Goal: Task Accomplishment & Management: Use online tool/utility

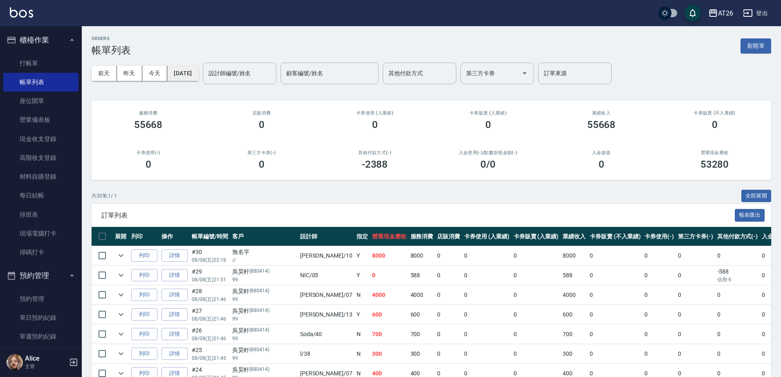
click at [183, 74] on button "2025/08/08" at bounding box center [182, 73] width 31 height 15
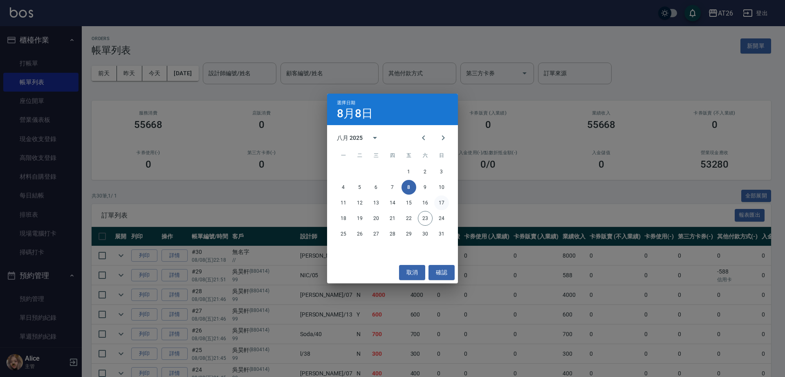
click at [443, 202] on button "17" at bounding box center [441, 203] width 15 height 15
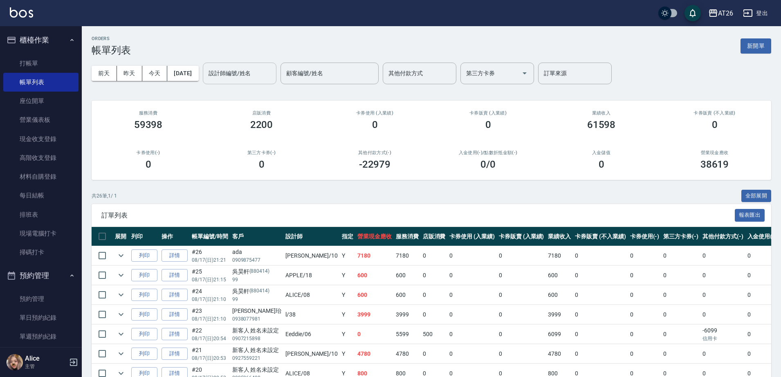
click at [243, 67] on div "設計師編號/姓名 設計師編號/姓名" at bounding box center [240, 74] width 74 height 22
type input "2"
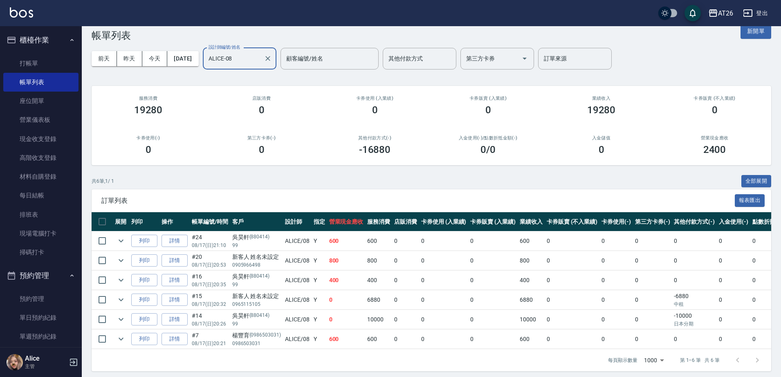
scroll to position [27, 0]
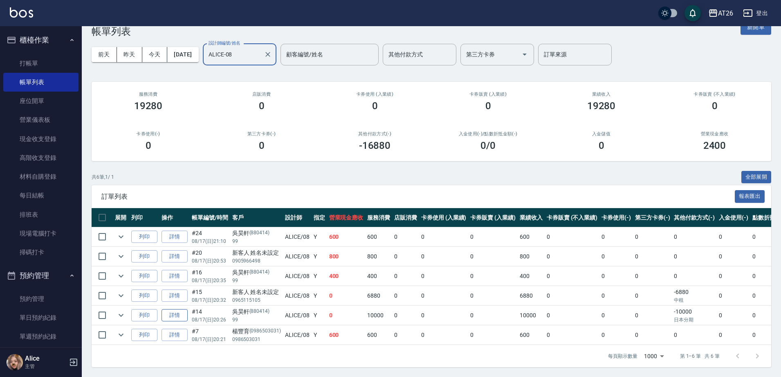
type input "ALICE-08"
click at [174, 309] on link "詳情" at bounding box center [175, 315] width 26 height 13
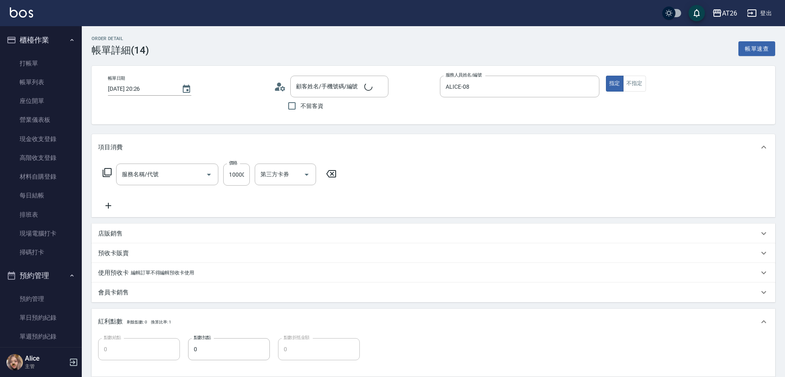
type input "2025/08/17 20:26"
type input "ALICE-08"
type input "0"
type input "吳昊軒/99/880414"
type input "仙女羽毛髮(716)"
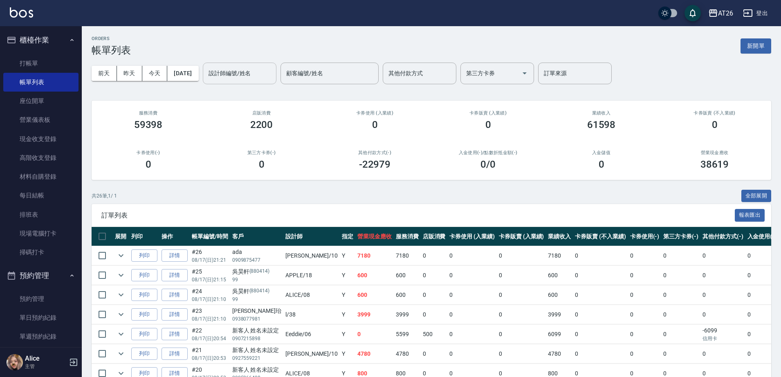
click at [272, 72] on input "設計師編號/姓名" at bounding box center [240, 73] width 66 height 14
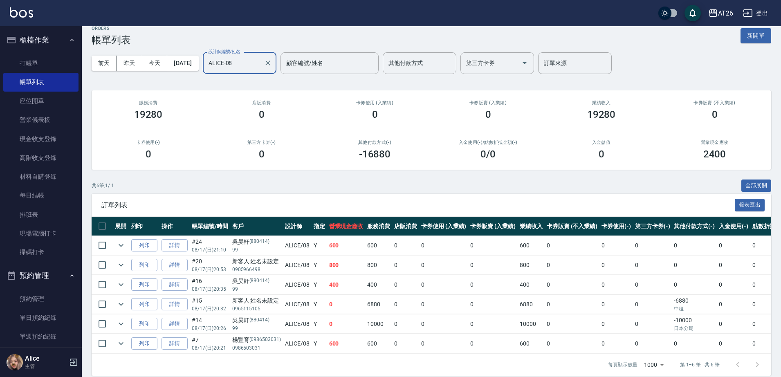
scroll to position [27, 0]
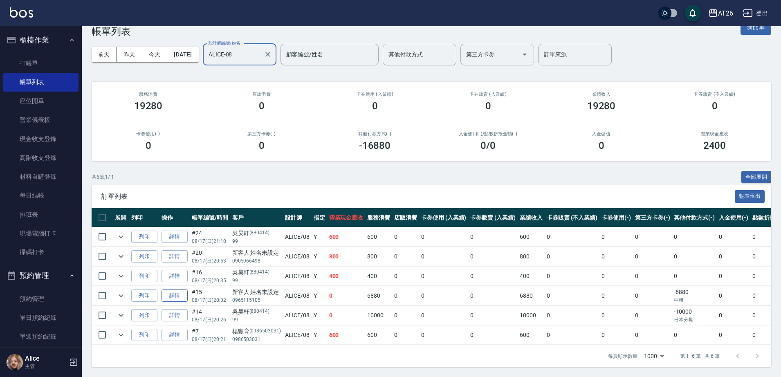
type input "ALICE-08"
click at [179, 290] on link "詳情" at bounding box center [175, 296] width 26 height 13
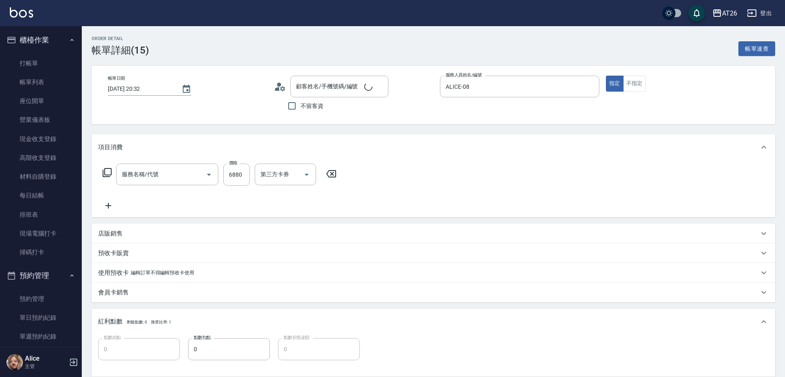
type input "2025/08/17 20:32"
type input "ALICE-08"
type input "0"
type input "仙女羽毛髮(716)"
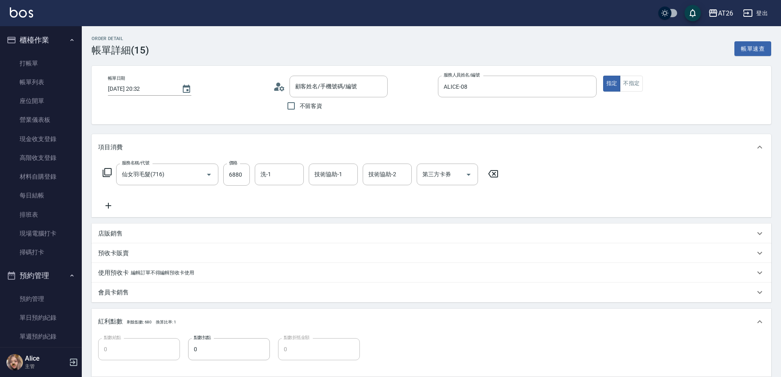
type input "新客人 姓名未設定/0965115105/null"
click at [241, 176] on input "6880" at bounding box center [236, 175] width 27 height 22
type input "3"
type input "0"
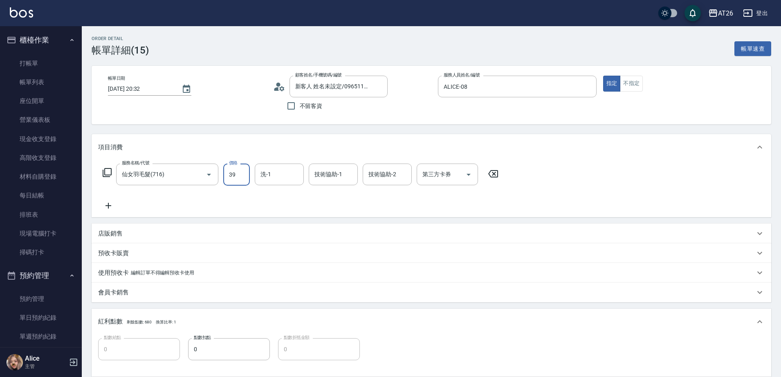
type input "390"
type input "30"
type input "3900"
type input "390"
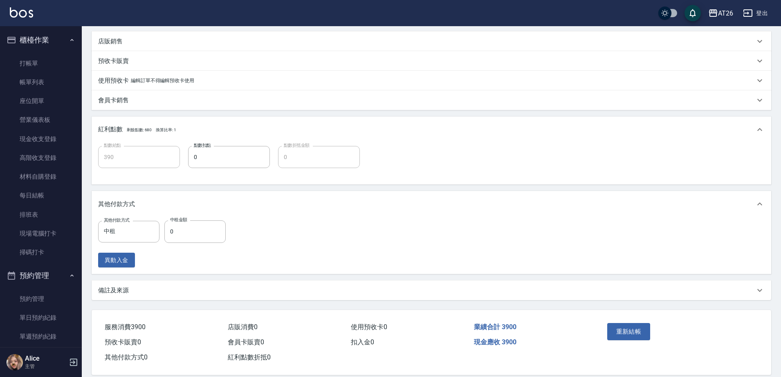
scroll to position [204, 0]
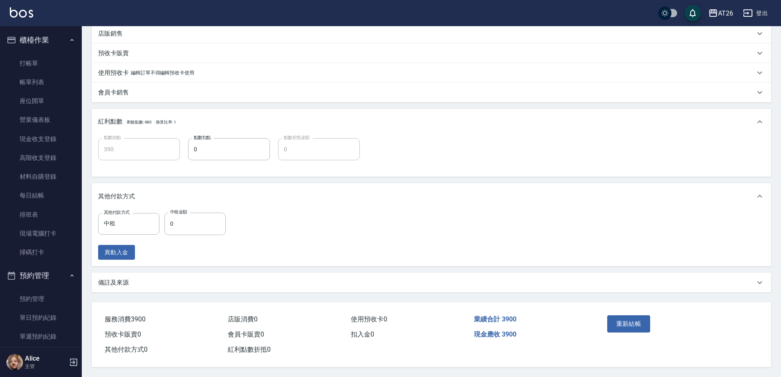
type input "3900"
click at [635, 330] on div "重新結帳" at bounding box center [641, 330] width 74 height 36
click at [635, 324] on button "重新結帳" at bounding box center [629, 323] width 43 height 17
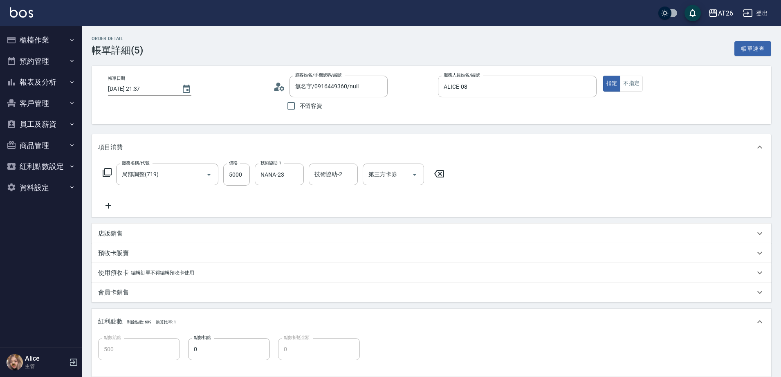
click at [53, 35] on button "櫃檯作業" at bounding box center [40, 39] width 75 height 21
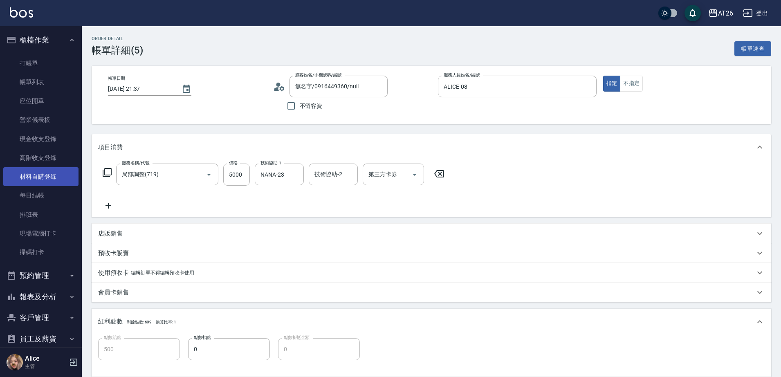
click at [40, 182] on link "材料自購登錄" at bounding box center [40, 176] width 75 height 19
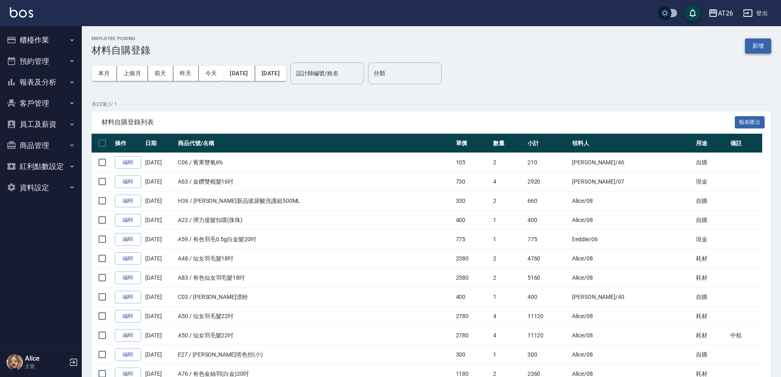
click at [767, 48] on button "新增" at bounding box center [758, 45] width 26 height 15
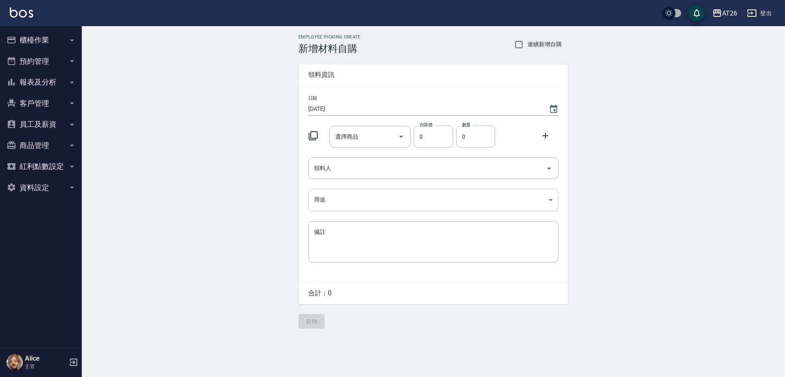
click at [430, 191] on body "AT26 登出 櫃檯作業 打帳單 帳單列表 座位開單 營業儀表板 現金收支登錄 高階收支登錄 材料自購登錄 每日結帳 排班表 現場電腦打卡 掃碼打卡 預約管理…" at bounding box center [392, 188] width 785 height 377
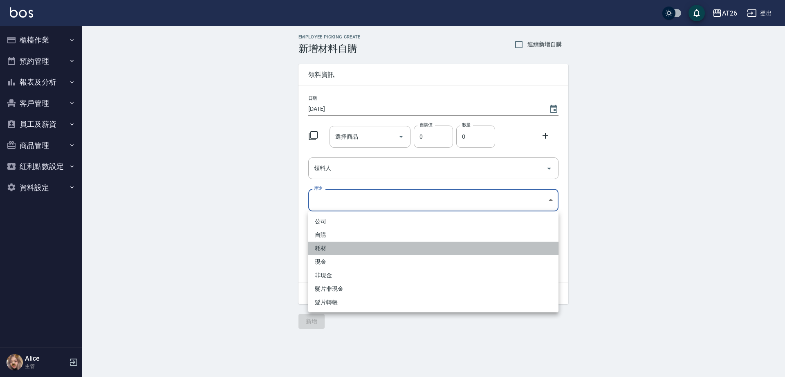
click at [329, 250] on li "耗材" at bounding box center [433, 249] width 250 height 14
type input "耗材"
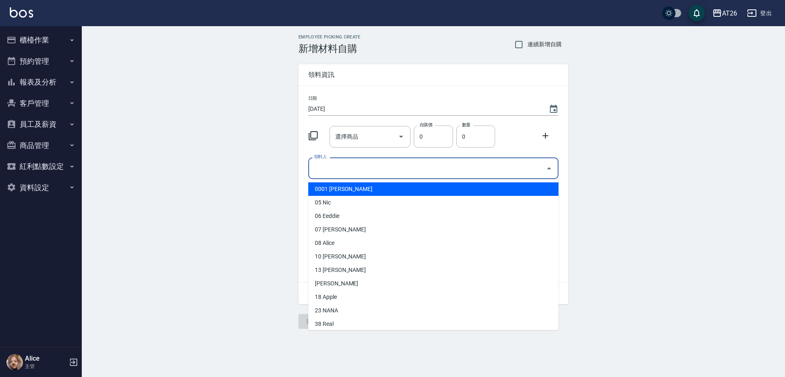
click at [362, 173] on input "領料人" at bounding box center [427, 168] width 231 height 14
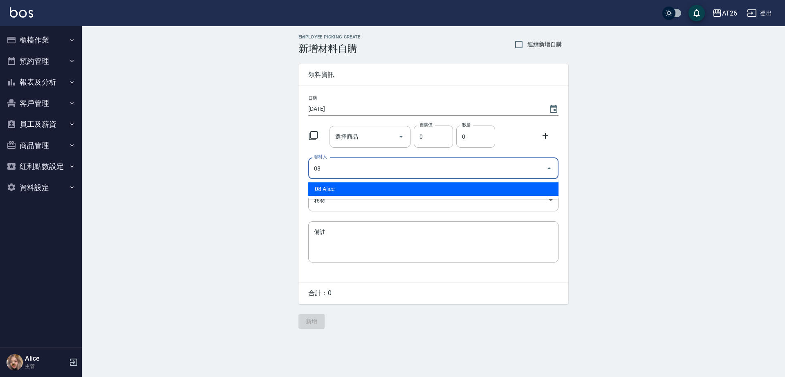
type input "08 Alice"
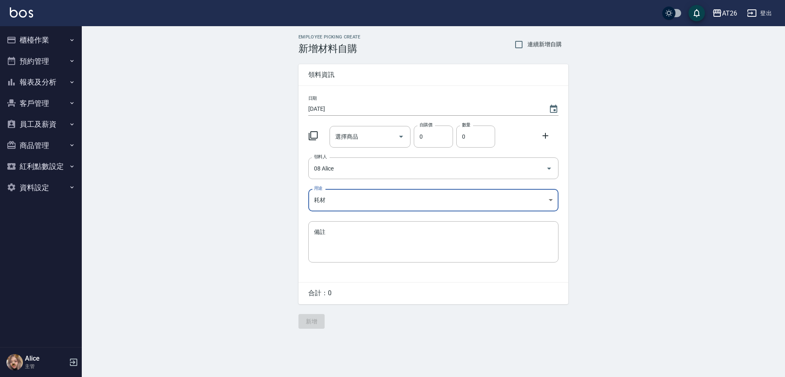
click at [344, 136] on div "選擇商品 選擇商品" at bounding box center [370, 137] width 81 height 22
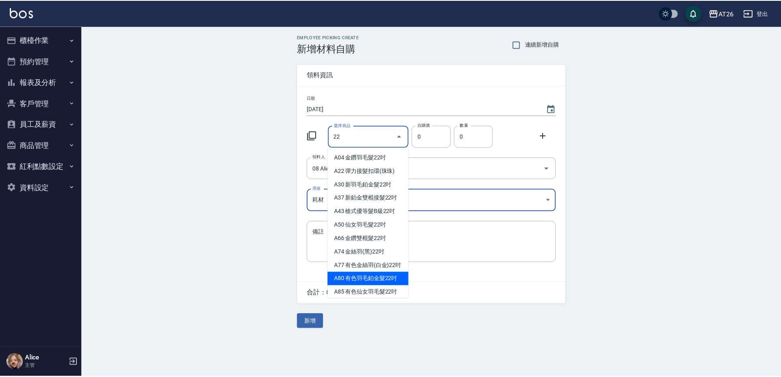
scroll to position [9, 0]
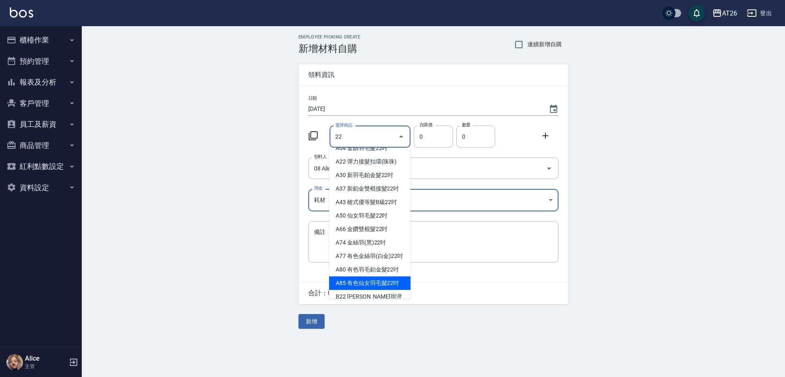
type input "有色仙女羽毛髮22吋"
type input "2980"
type input "1"
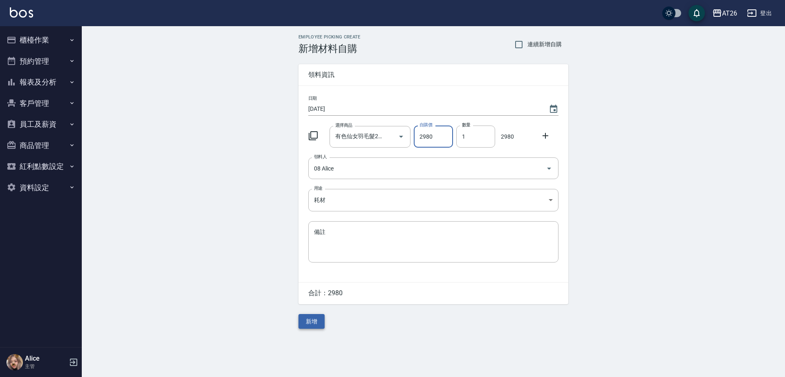
click at [309, 317] on button "新增" at bounding box center [312, 321] width 26 height 15
